Goal: Task Accomplishment & Management: Manage account settings

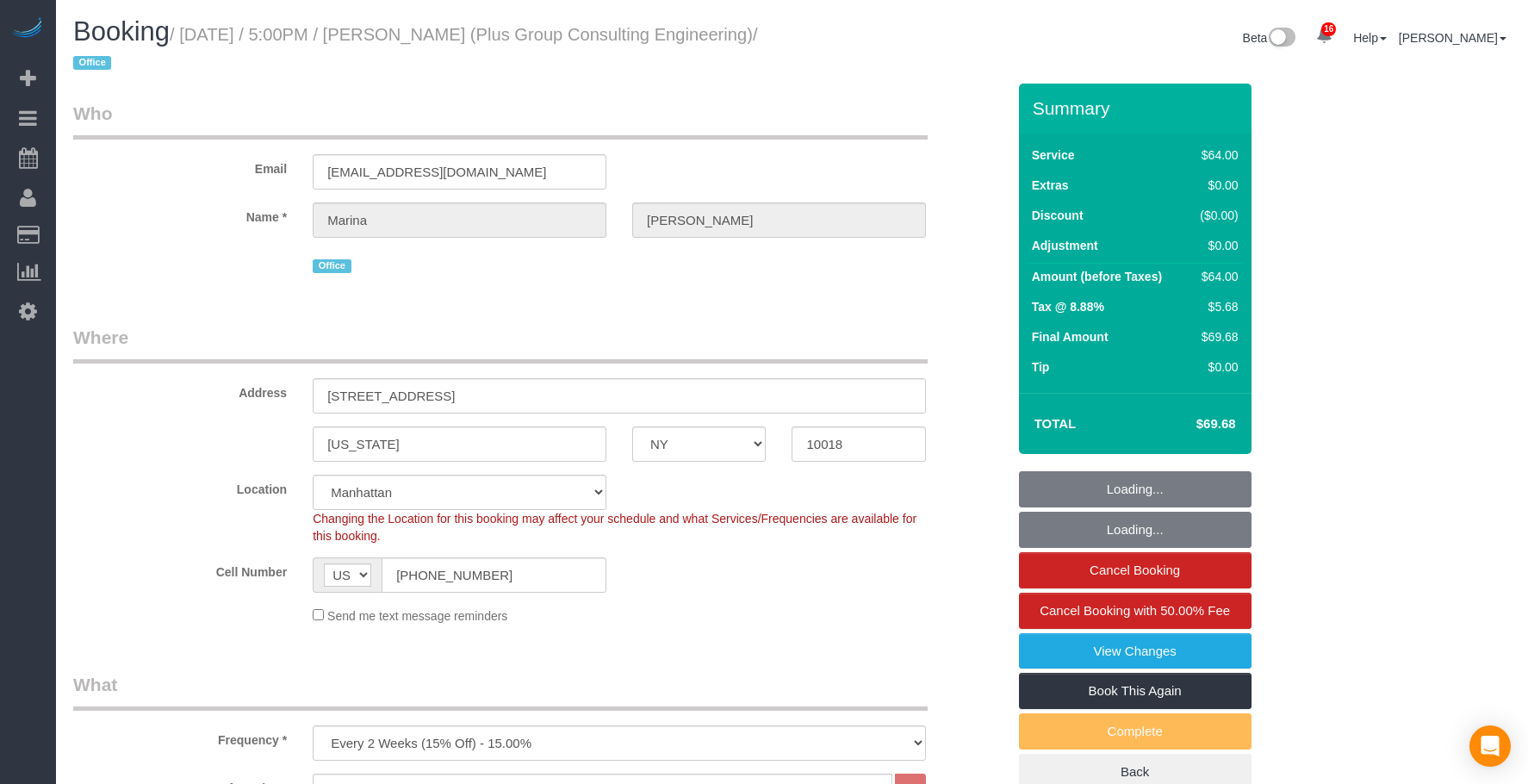
select select "NY"
select select "spot1"
select select "number:89"
select select "number:90"
select select "number:15"
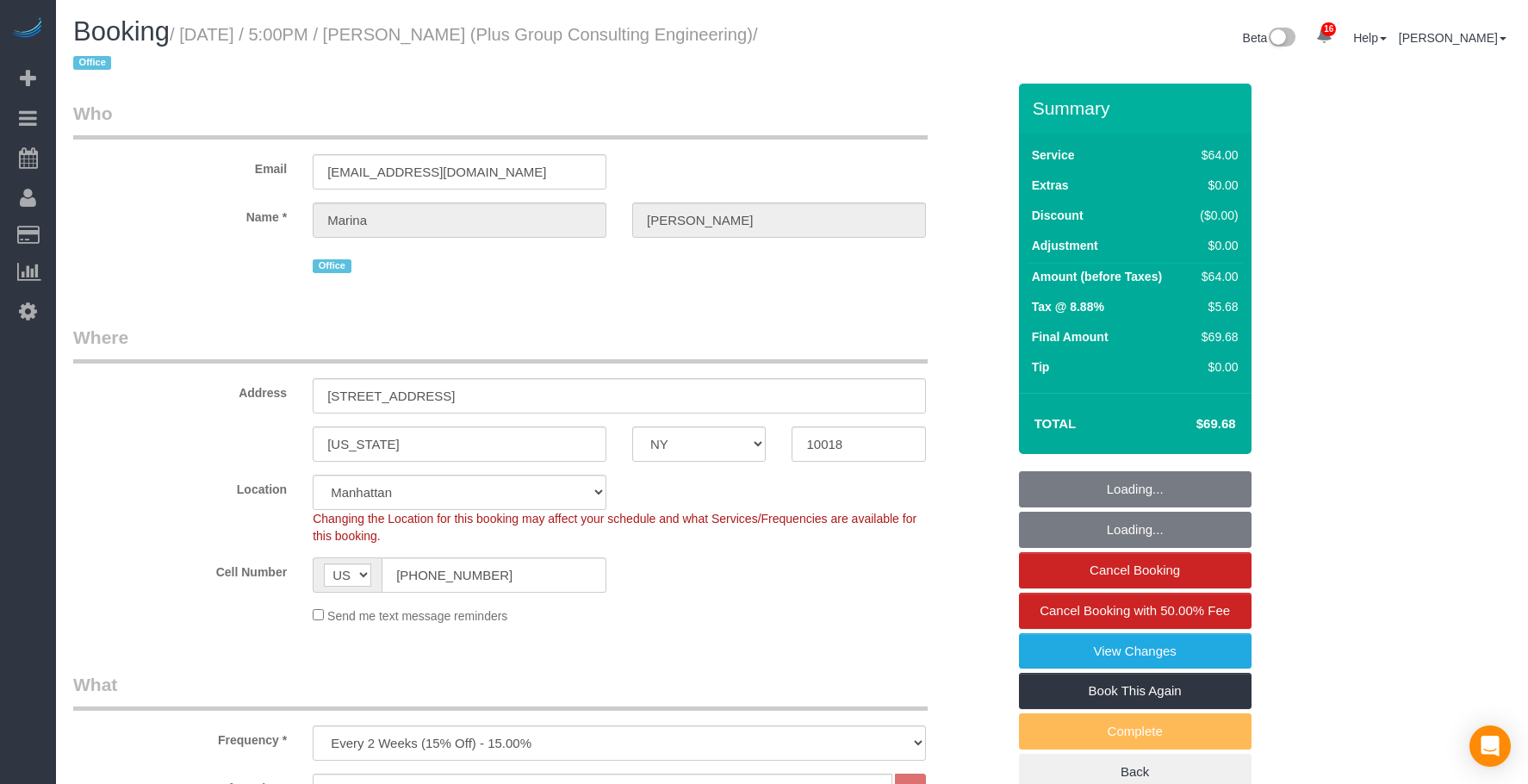
select select "number:5"
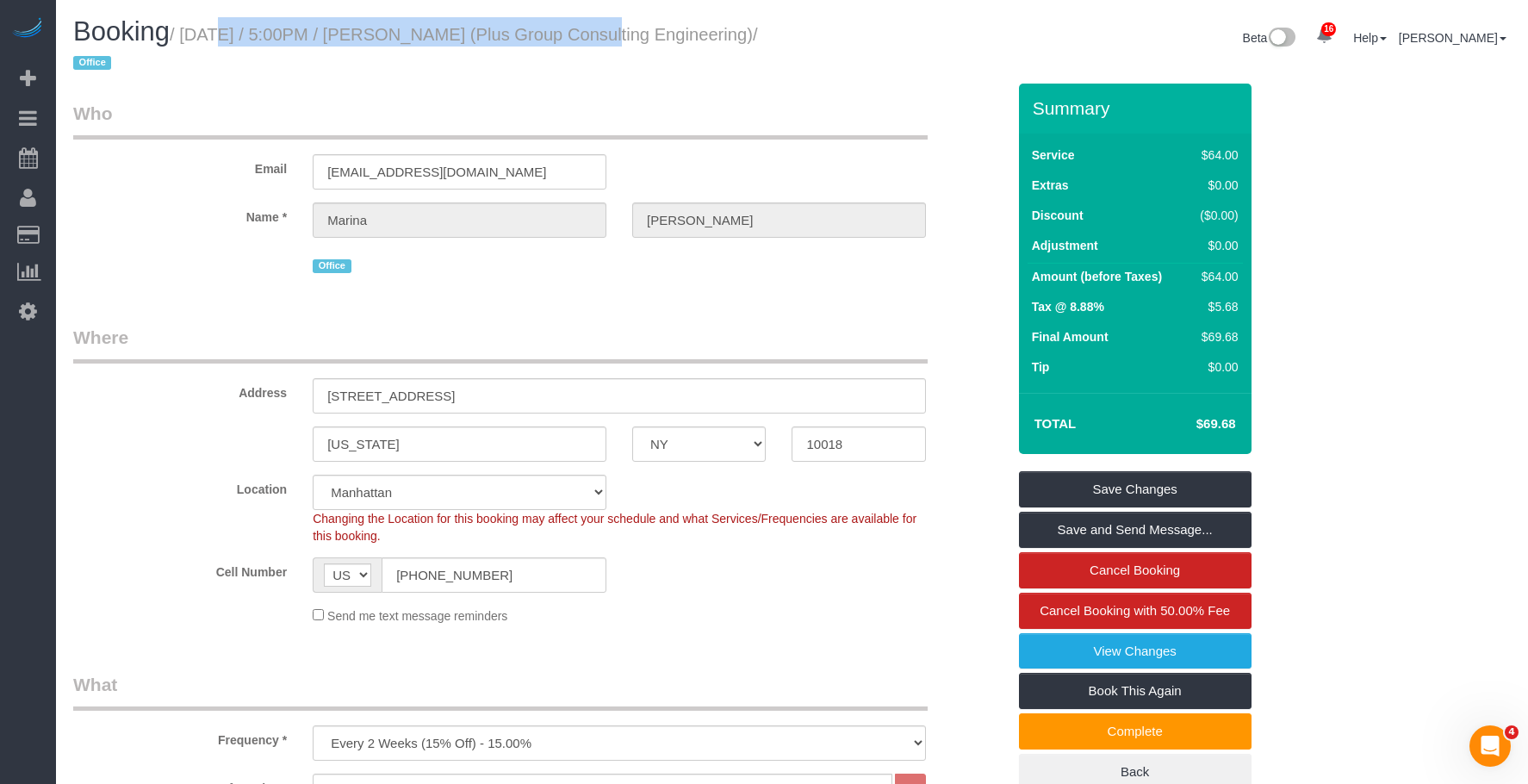
drag, startPoint x: 189, startPoint y: 33, endPoint x: 571, endPoint y: 33, distance: 382.0
click at [571, 33] on small "/ [DATE] / 5:00PM / [PERSON_NAME] (Plus Group Consulting Engineering) / Office" at bounding box center [415, 49] width 685 height 48
copy small "[DATE] / 5:00PM / [PERSON_NAME]"
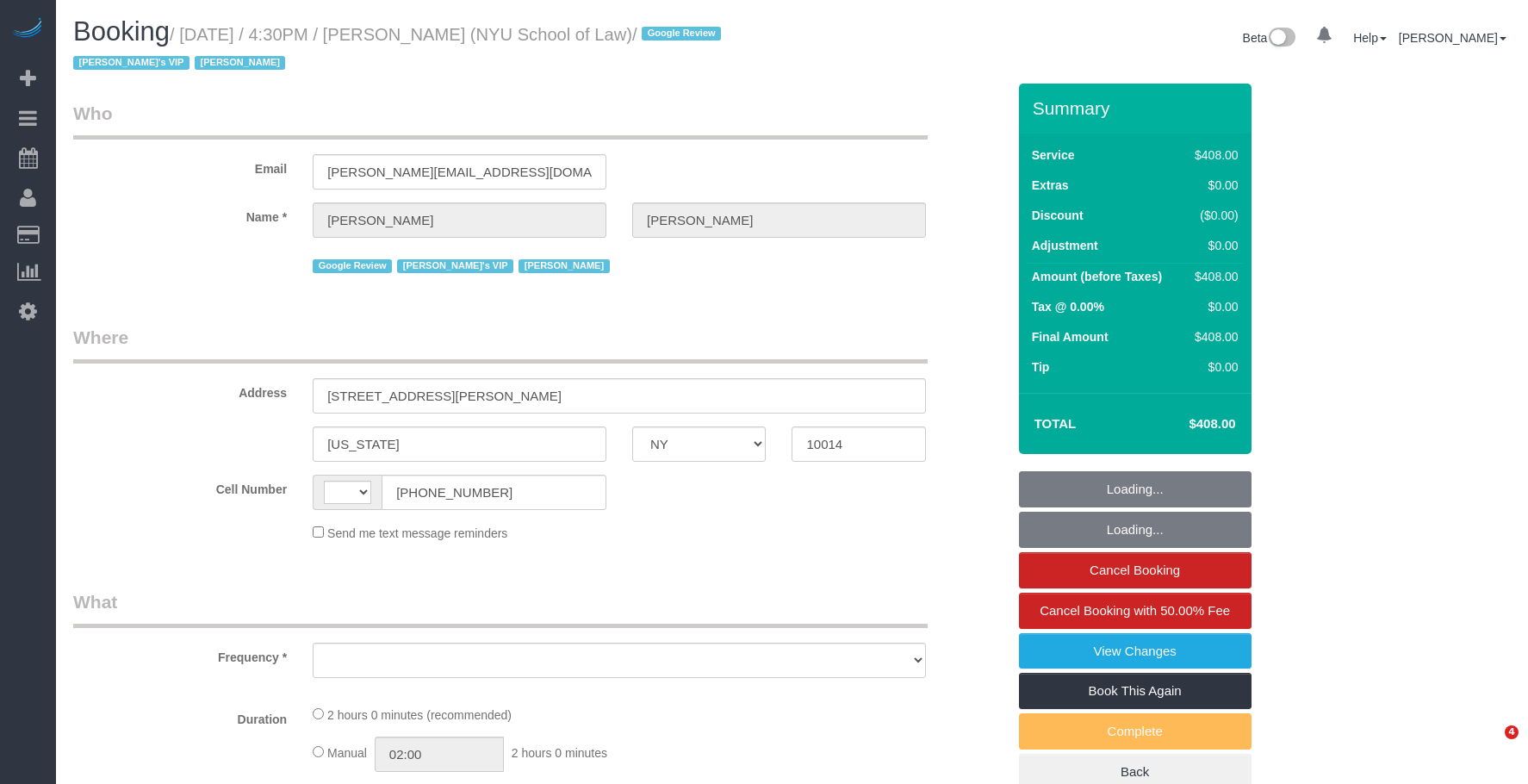
select select "NY"
select select "string:[GEOGRAPHIC_DATA]"
select select "object:672"
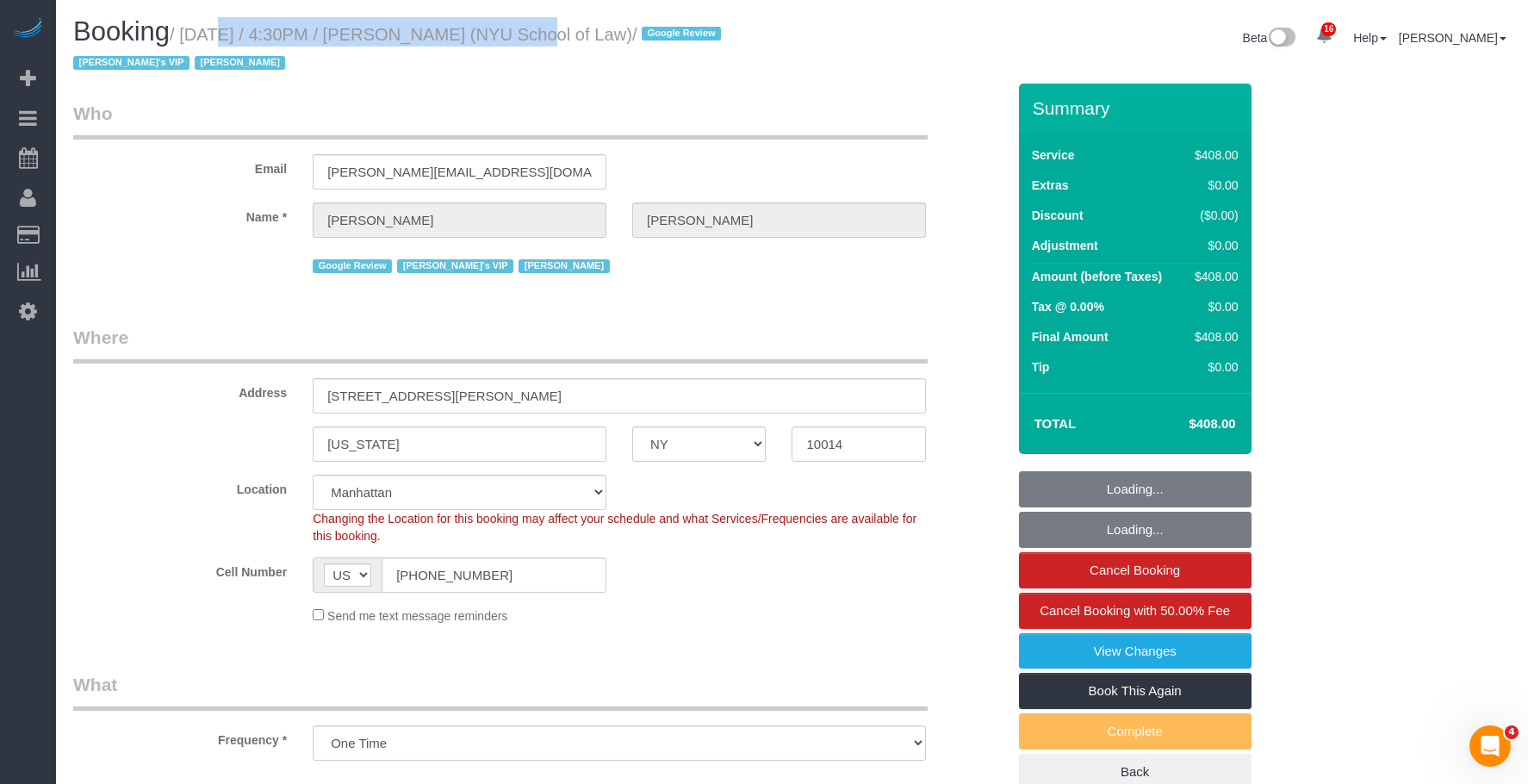
select select "3"
select select "120"
select select "number:89"
select select "number:90"
select select "number:15"
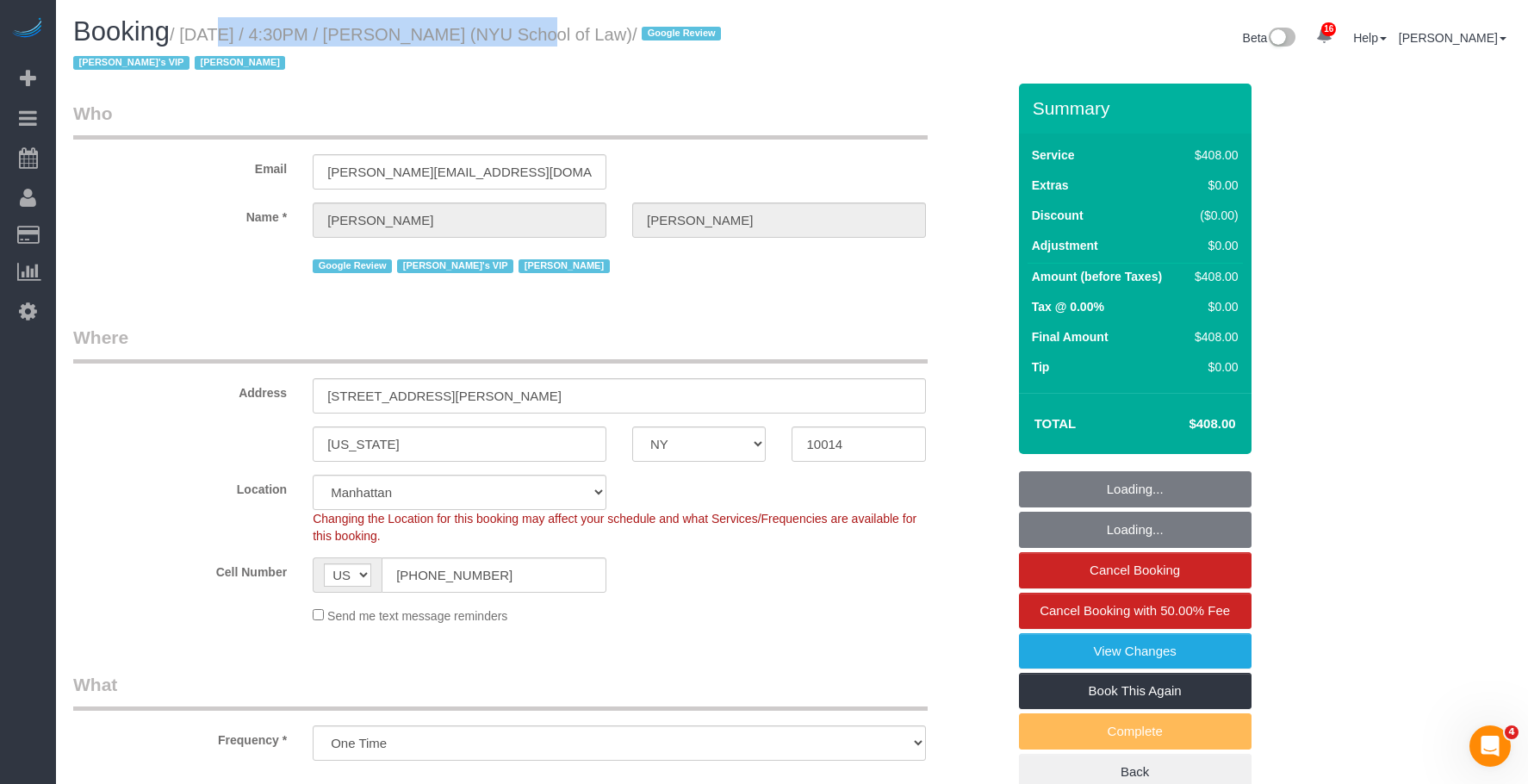
select select "number:7"
select select "object:1675"
click at [495, 39] on small "/ [DATE] / 4:30PM / [PERSON_NAME] (NYU School of Law) / Google Review [PERSON_N…" at bounding box center [399, 49] width 653 height 48
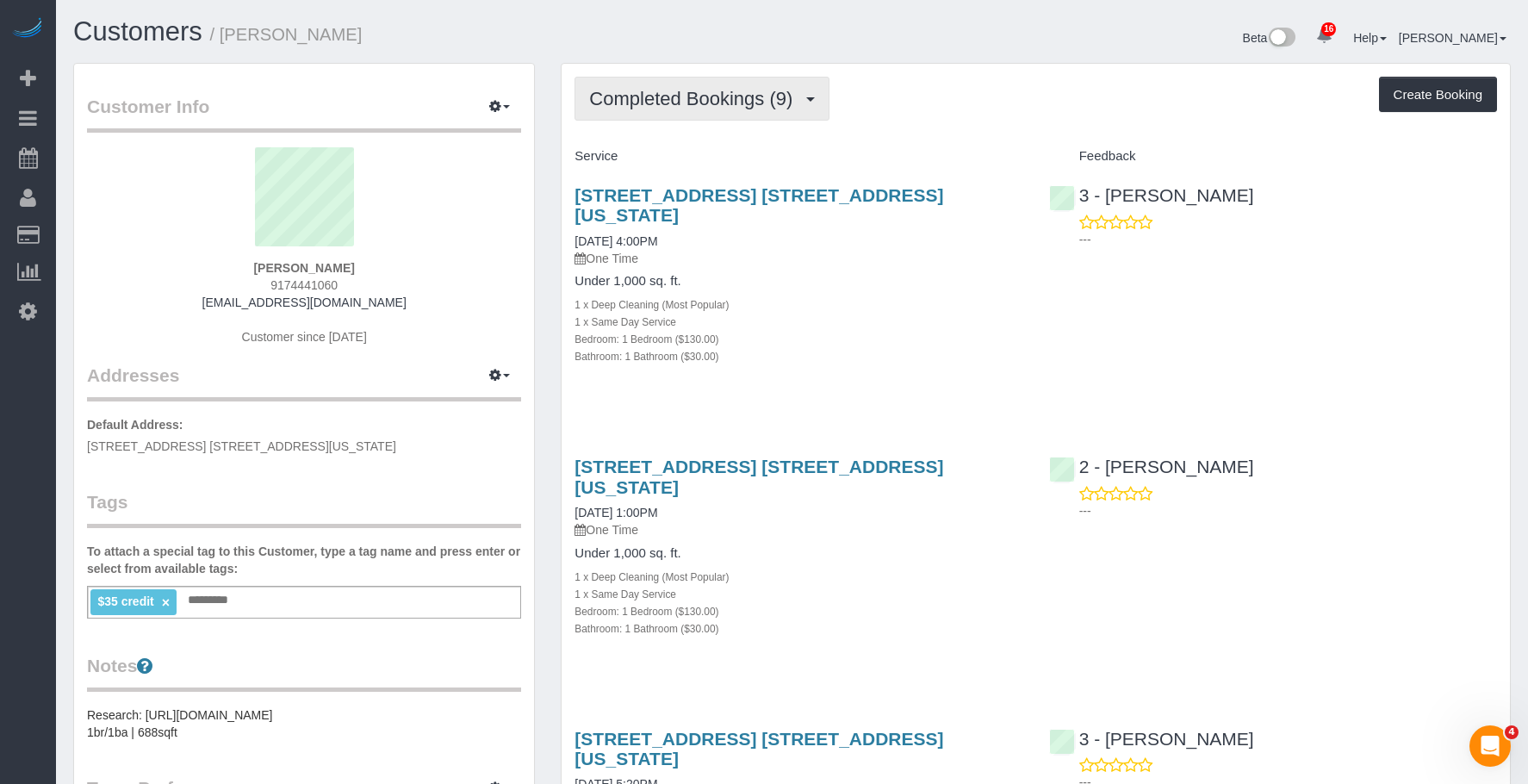
click at [682, 105] on span "Completed Bookings (9)" at bounding box center [695, 98] width 212 height 22
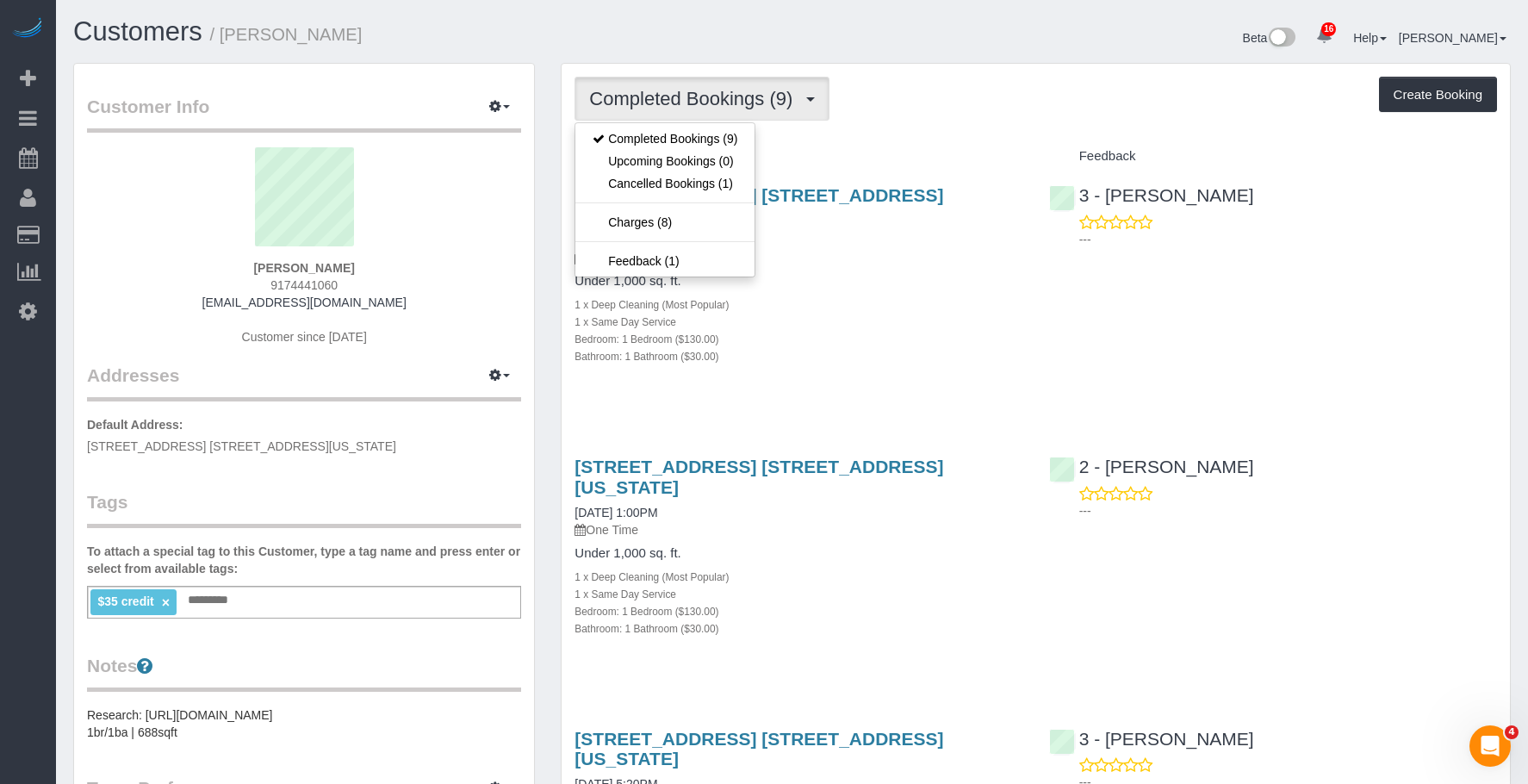
click at [982, 313] on div "1 x Same Day Service" at bounding box center [798, 322] width 448 height 17
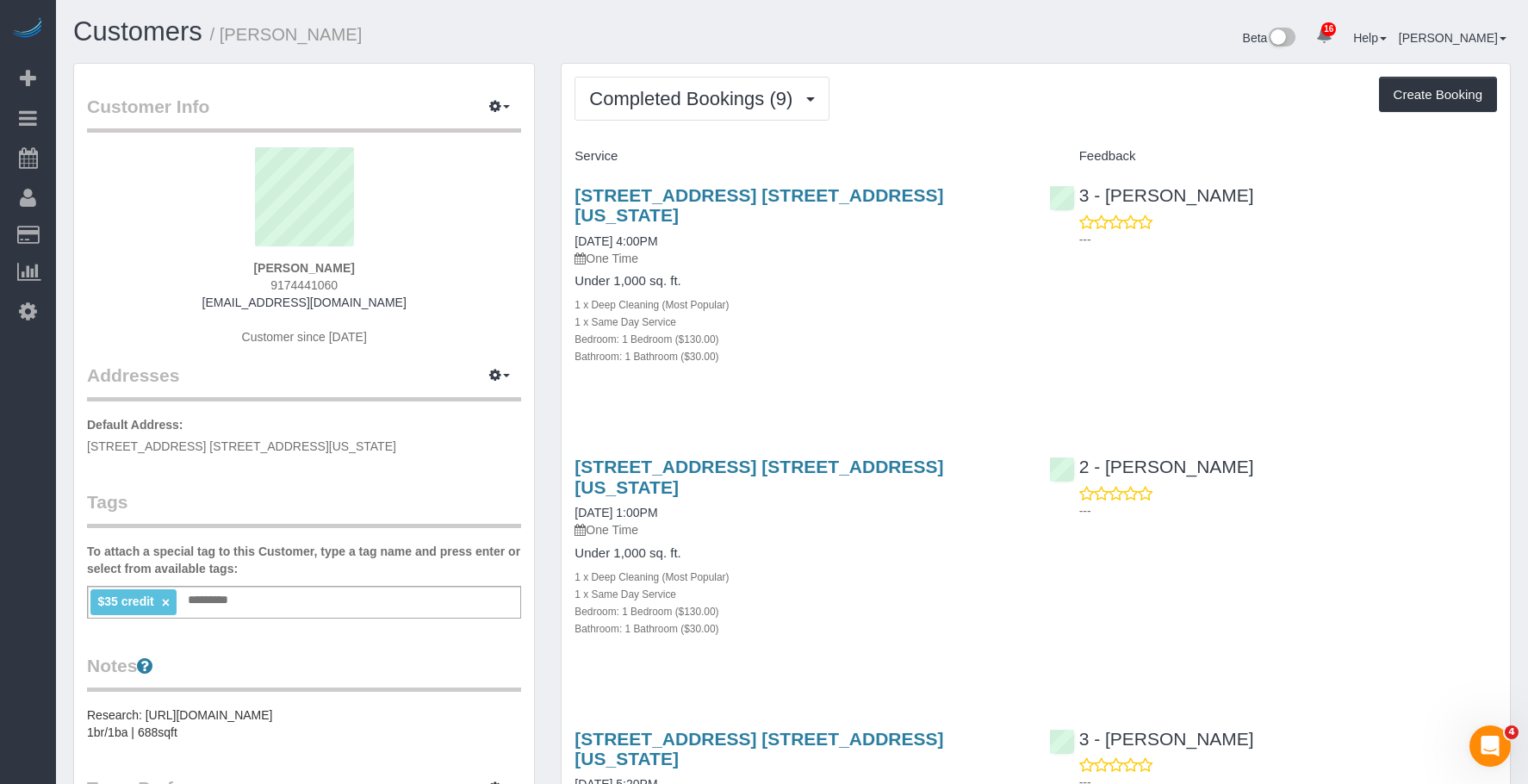
drag, startPoint x: 560, startPoint y: 187, endPoint x: 1018, endPoint y: 187, distance: 458.0
copy link "200 East 82nd Street, Apt. 10f, New York, NY 10028"
click at [693, 88] on span "Completed Bookings (9)" at bounding box center [695, 98] width 212 height 22
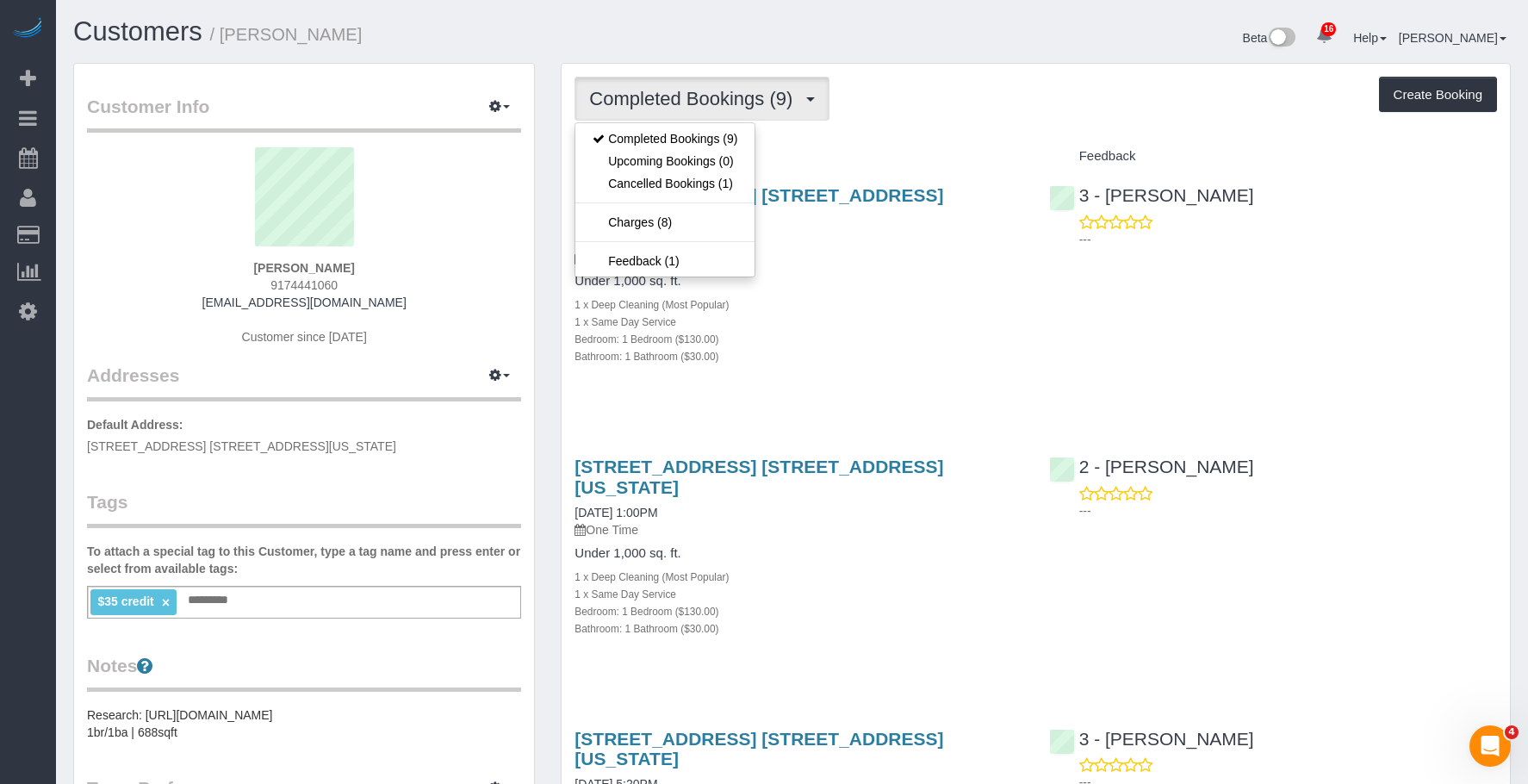
click at [876, 296] on div "1 x Deep Cleaning (Most Popular)" at bounding box center [798, 304] width 448 height 17
